Goal: Book appointment/travel/reservation

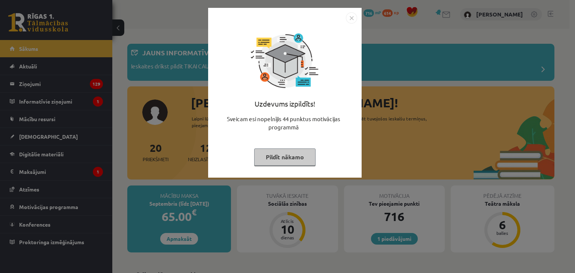
click at [349, 18] on img "Close" at bounding box center [351, 17] width 11 height 11
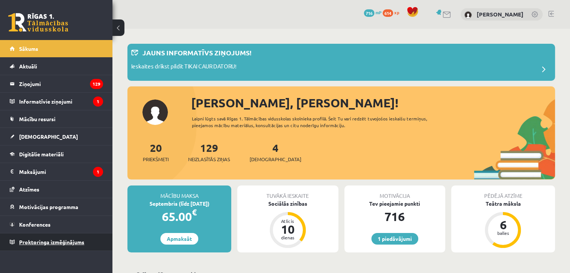
click at [83, 239] on span "Proktoringa izmēģinājums" at bounding box center [51, 242] width 65 height 7
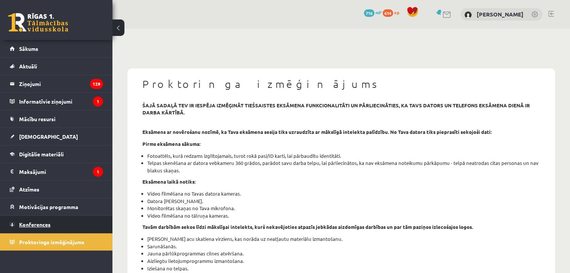
click at [45, 218] on link "Konferences" at bounding box center [56, 224] width 93 height 17
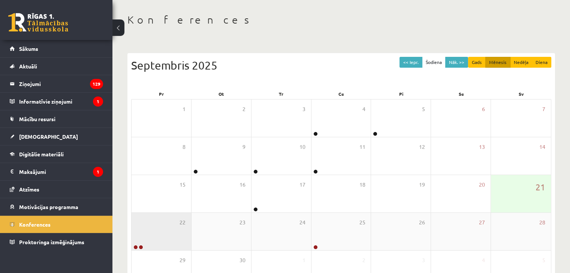
scroll to position [75, 0]
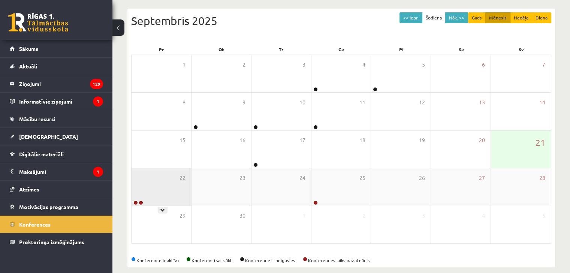
click at [173, 193] on div "22" at bounding box center [161, 187] width 60 height 37
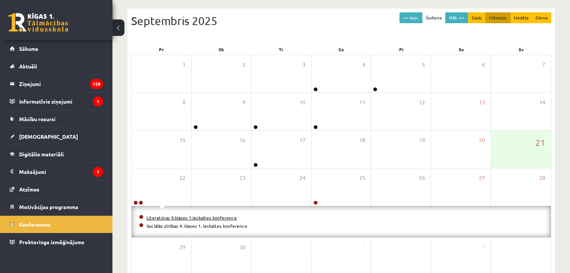
click at [159, 215] on link "Literatūras 9.klases 1.ieskaites konference" at bounding box center [191, 218] width 90 height 6
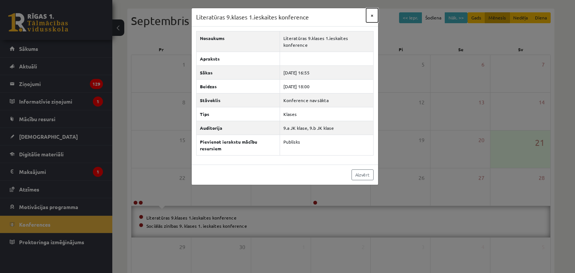
click at [371, 16] on button "×" at bounding box center [372, 15] width 12 height 14
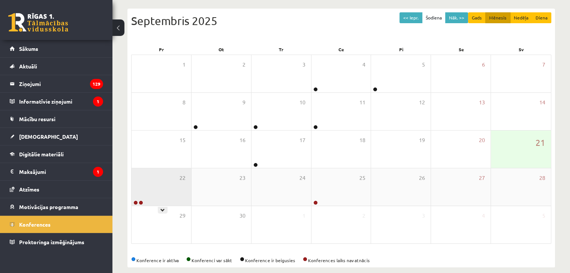
click at [165, 204] on div "22" at bounding box center [161, 187] width 60 height 37
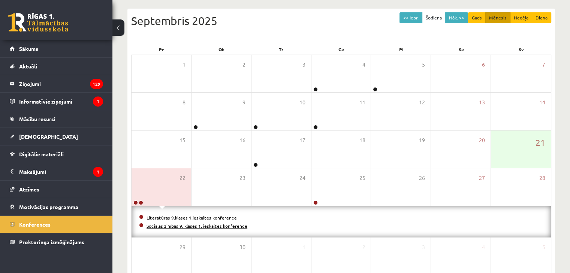
click at [157, 225] on link "Sociālās zinības 9. klases 1. ieskaites konference" at bounding box center [196, 226] width 101 height 6
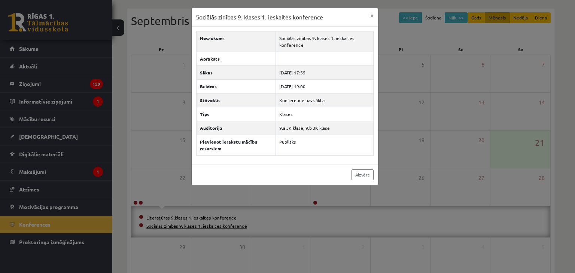
click at [157, 198] on body "1 Dāvanas 716 mP 614 xp [PERSON_NAME] Sākums Aktuāli Kā mācīties eSKOLĀ Kontakt…" at bounding box center [287, 61] width 575 height 273
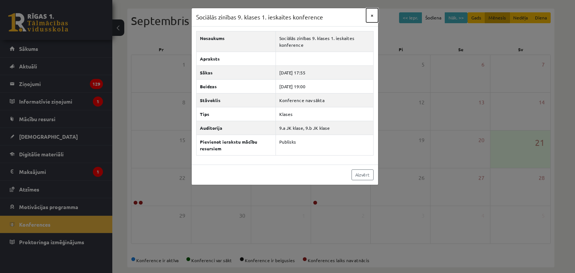
click at [371, 14] on button "×" at bounding box center [372, 15] width 12 height 14
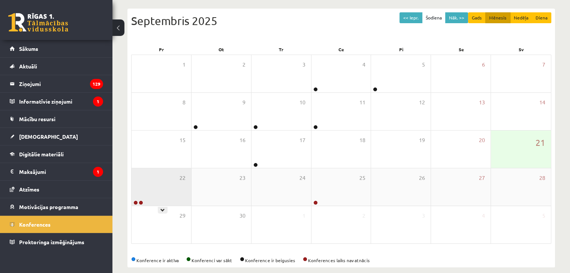
click at [145, 192] on div "22" at bounding box center [161, 187] width 60 height 37
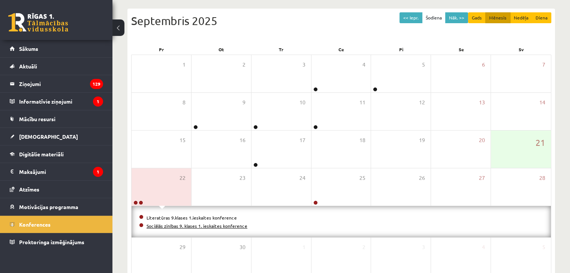
click at [156, 225] on link "Sociālās zinības 9. klases 1. ieskaites konference" at bounding box center [196, 226] width 101 height 6
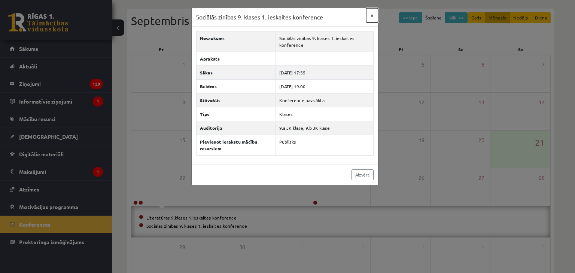
click at [372, 15] on button "×" at bounding box center [372, 15] width 12 height 14
